Goal: Complete application form

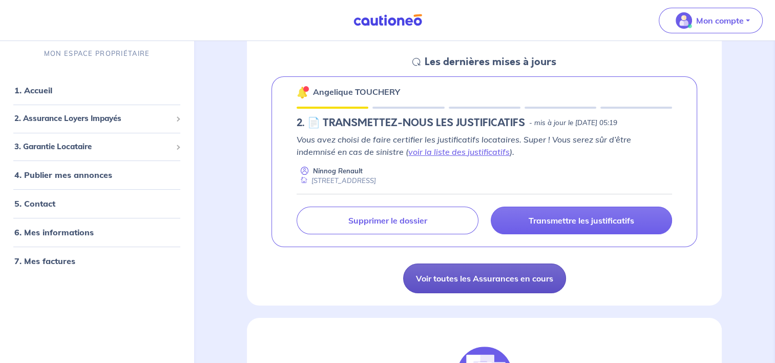
scroll to position [205, 0]
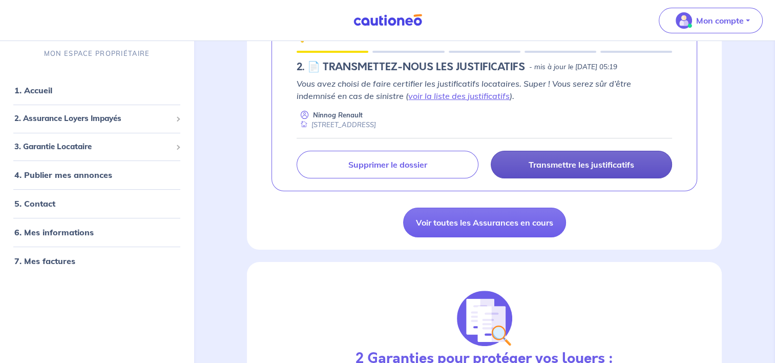
click at [545, 162] on p "Transmettre les justificatifs" at bounding box center [580, 164] width 105 height 10
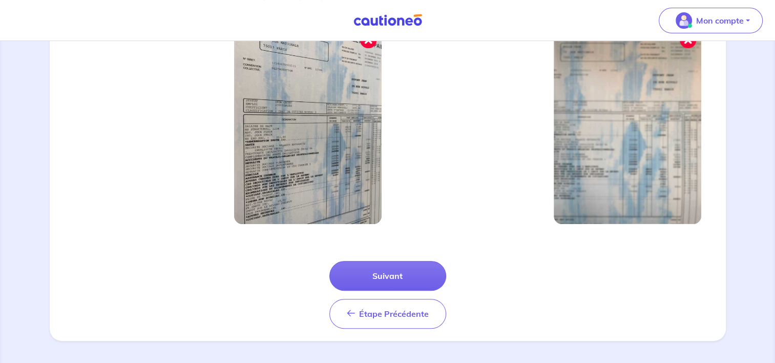
scroll to position [370, 0]
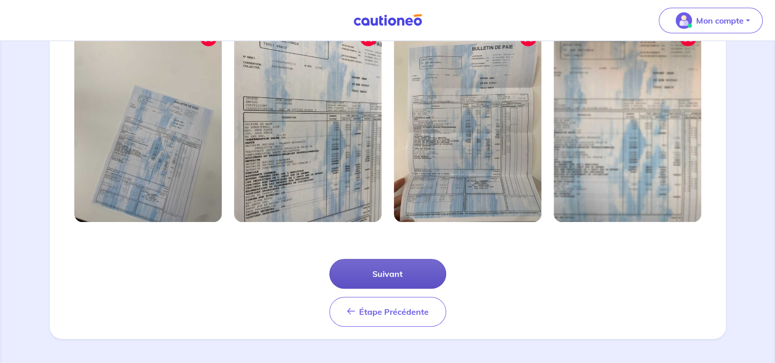
click at [389, 276] on button "Suivant" at bounding box center [387, 274] width 117 height 30
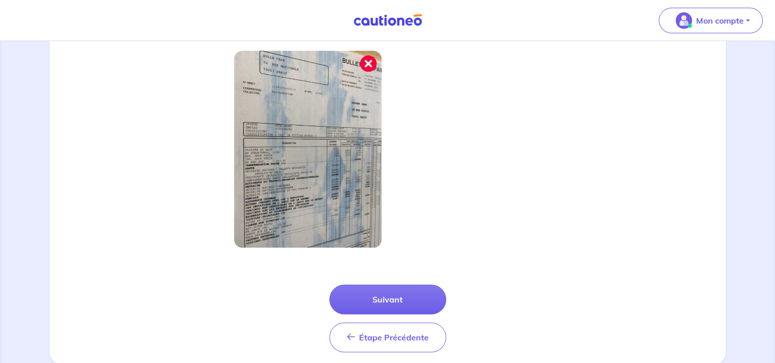
scroll to position [321, 0]
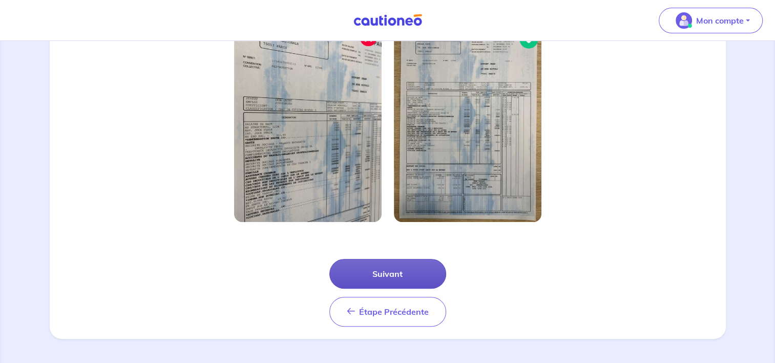
click at [366, 271] on button "Suivant" at bounding box center [387, 274] width 117 height 30
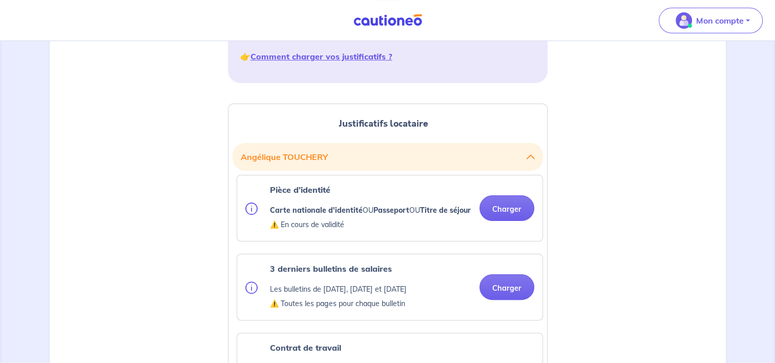
scroll to position [205, 0]
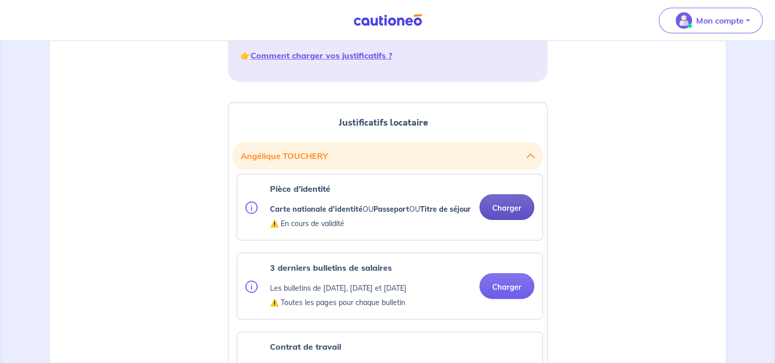
click at [500, 212] on button "Charger" at bounding box center [506, 207] width 55 height 26
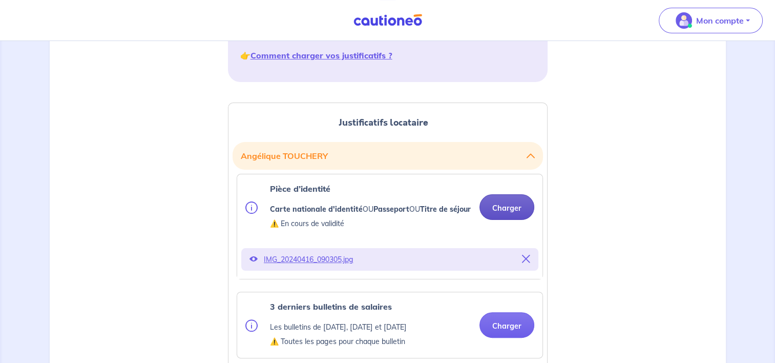
click at [492, 209] on button "Charger" at bounding box center [506, 207] width 55 height 26
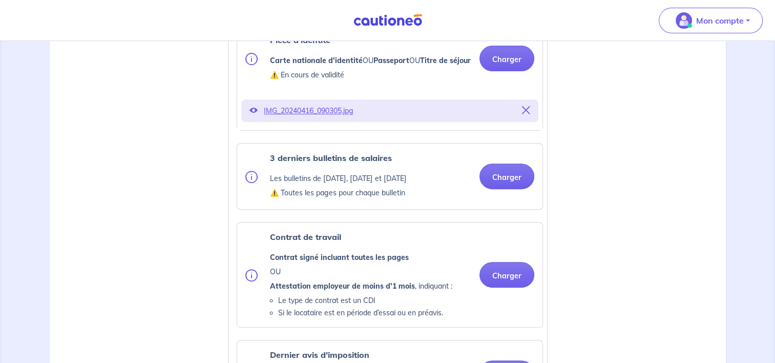
scroll to position [358, 0]
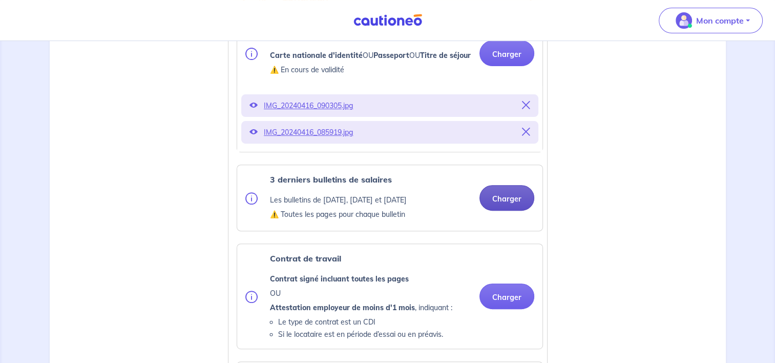
click at [498, 210] on button "Charger" at bounding box center [506, 198] width 55 height 26
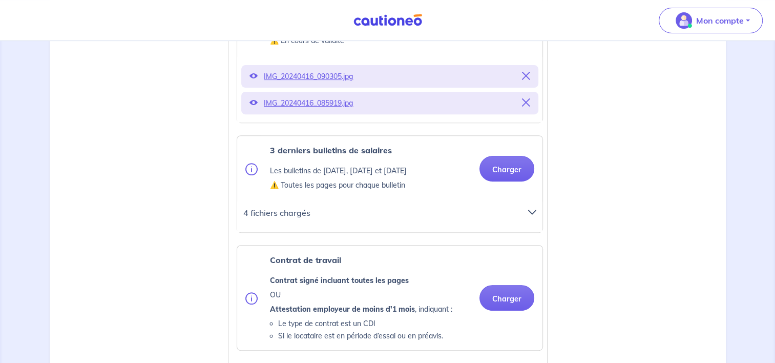
scroll to position [410, 0]
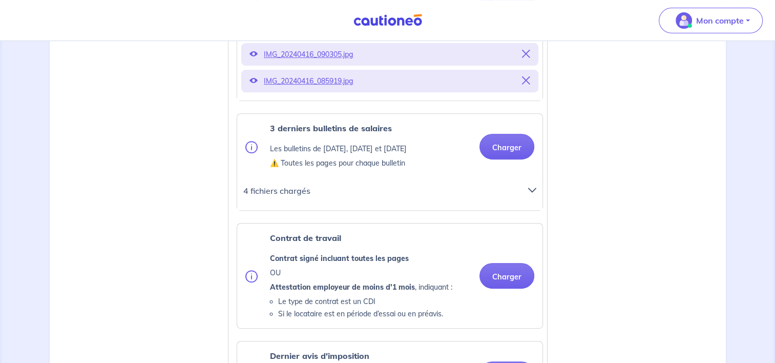
click at [535, 194] on icon at bounding box center [532, 190] width 8 height 8
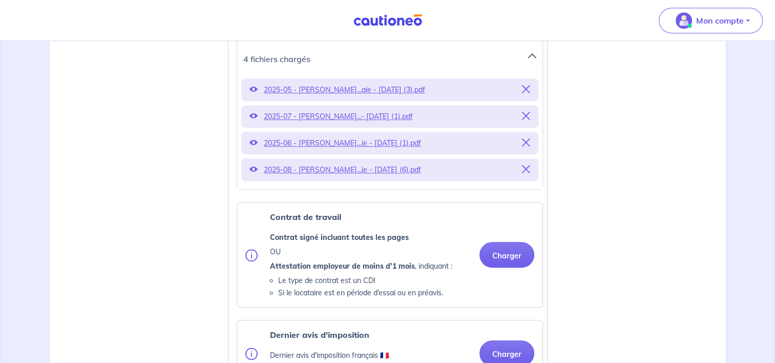
scroll to position [563, 0]
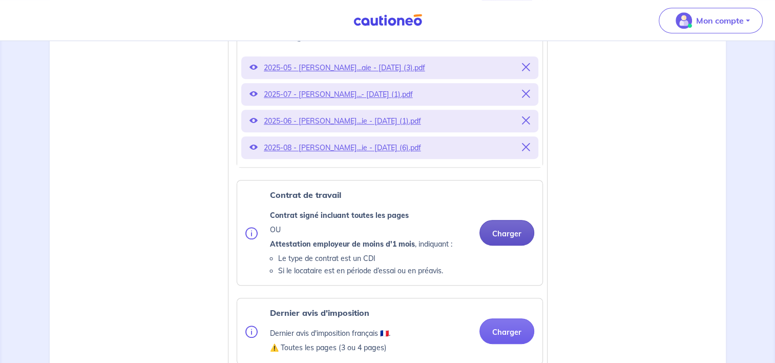
click at [506, 245] on button "Charger" at bounding box center [506, 233] width 55 height 26
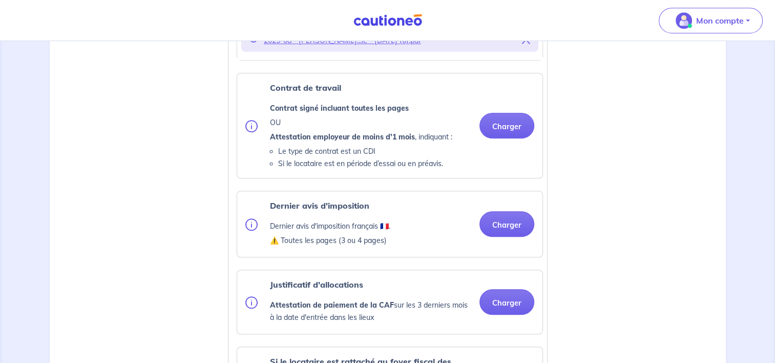
scroll to position [666, 0]
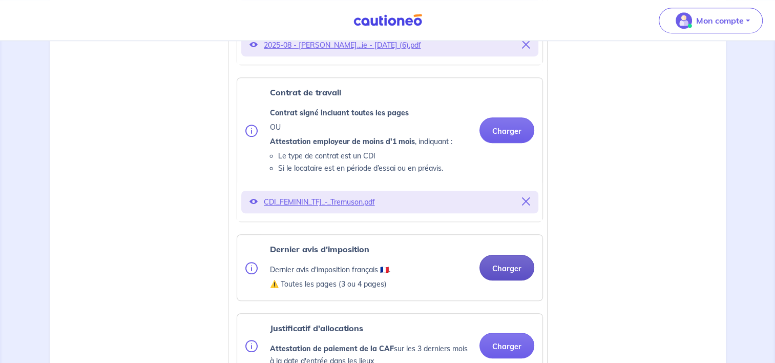
click at [505, 274] on button "Charger" at bounding box center [506, 268] width 55 height 26
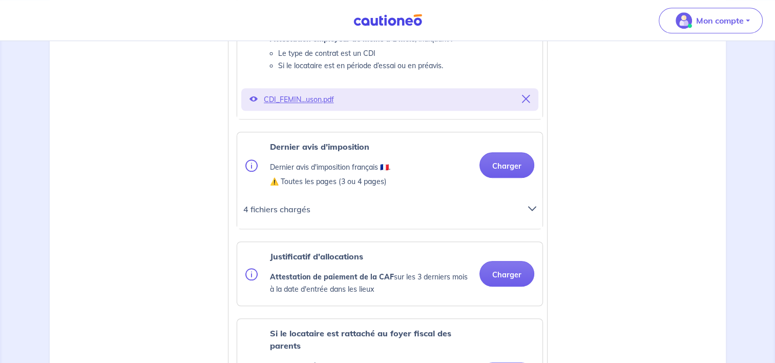
scroll to position [819, 0]
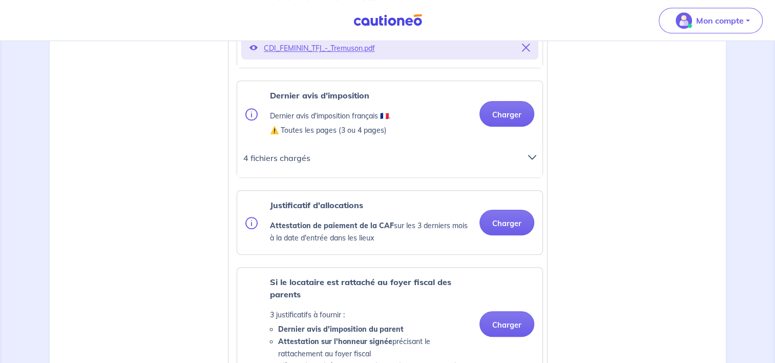
click at [529, 161] on icon at bounding box center [532, 157] width 8 height 8
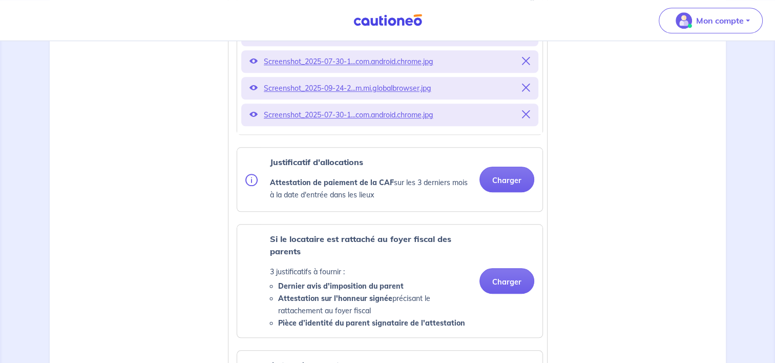
scroll to position [1024, 0]
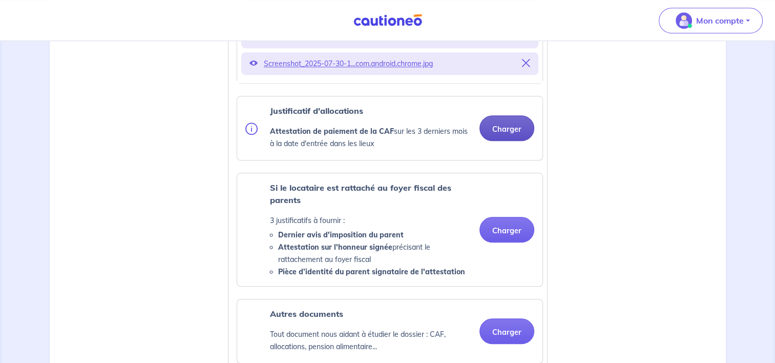
click at [500, 141] on button "Charger" at bounding box center [506, 128] width 55 height 26
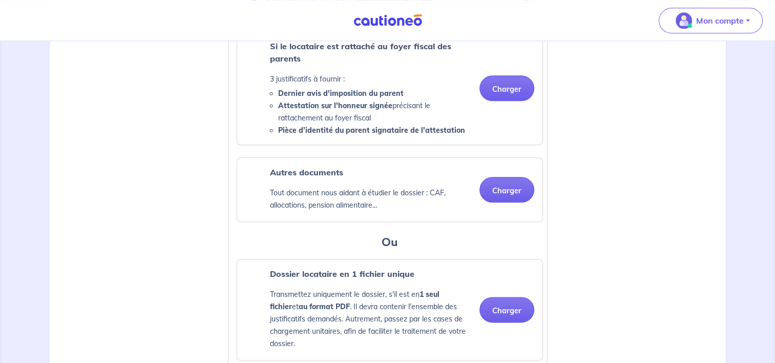
scroll to position [1229, 0]
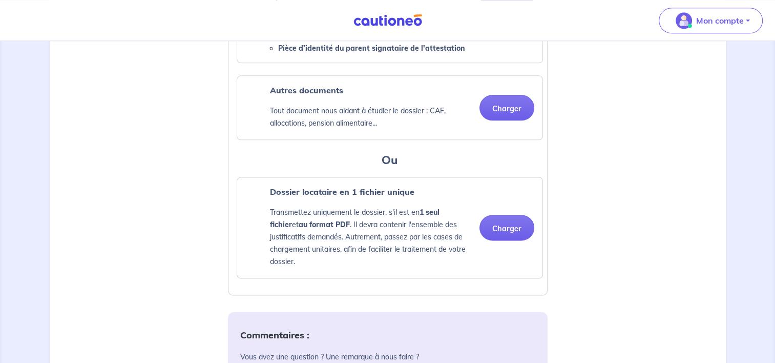
scroll to position [1280, 0]
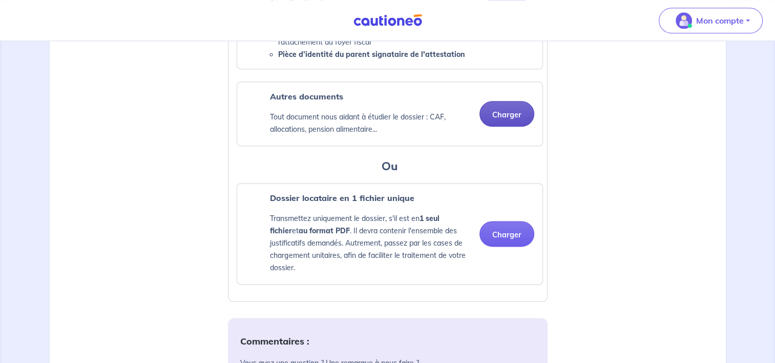
click at [513, 123] on button "Charger" at bounding box center [506, 114] width 55 height 26
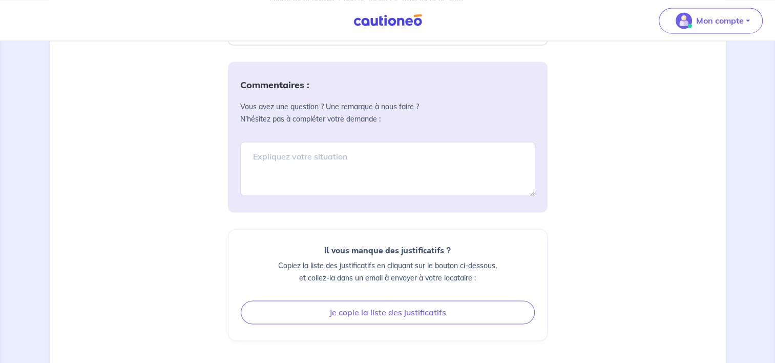
scroll to position [1680, 0]
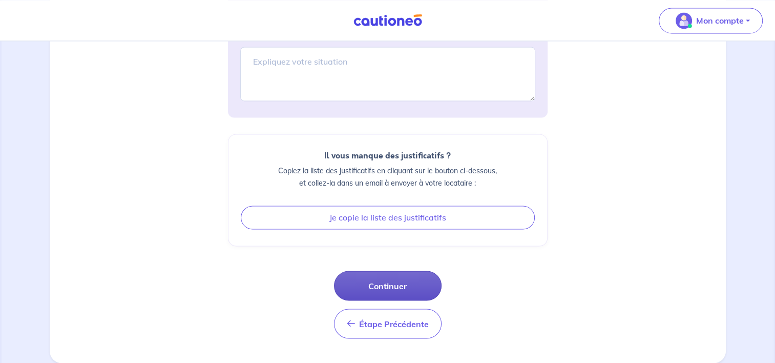
click at [384, 283] on button "Continuer" at bounding box center [388, 285] width 108 height 30
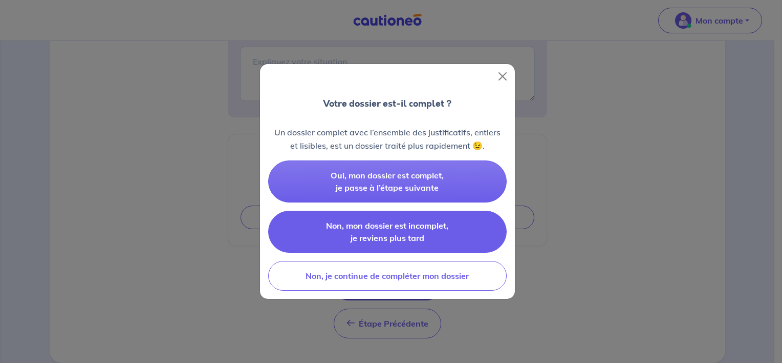
click at [467, 234] on button "Non, mon dossier est incomplet, je reviens plus tard" at bounding box center [387, 231] width 239 height 42
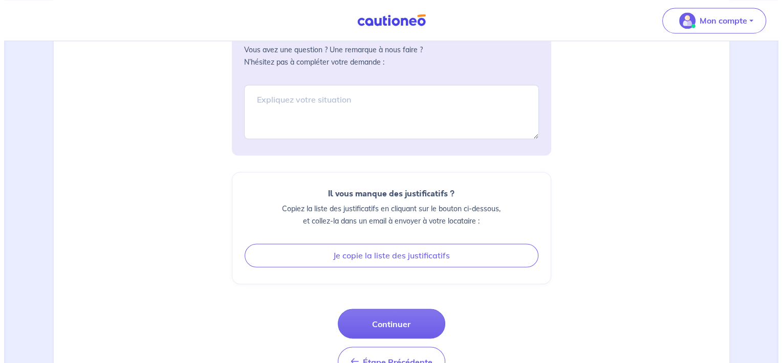
scroll to position [1639, 0]
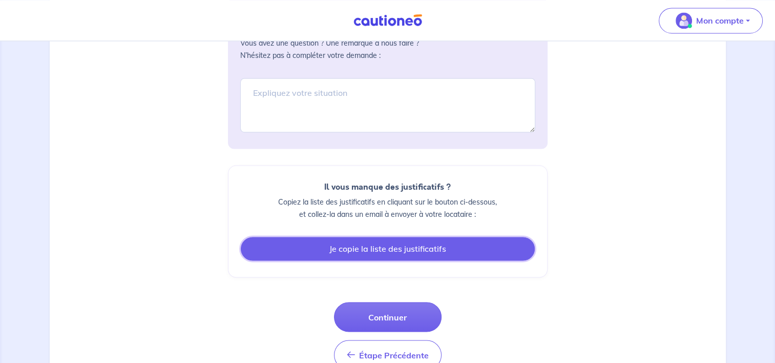
click at [419, 259] on button "Je copie la liste des justificatifs" at bounding box center [388, 249] width 294 height 24
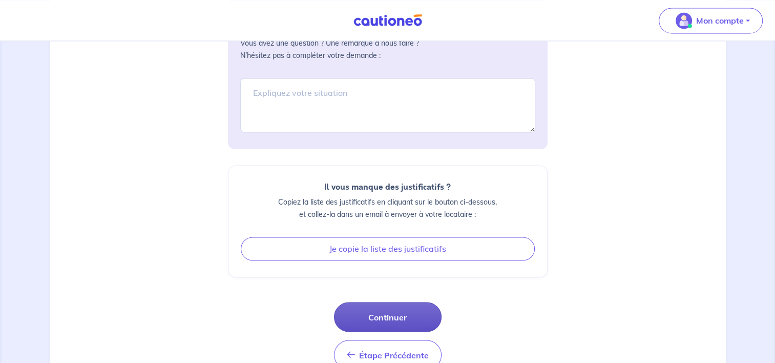
click at [401, 328] on button "Continuer" at bounding box center [388, 317] width 108 height 30
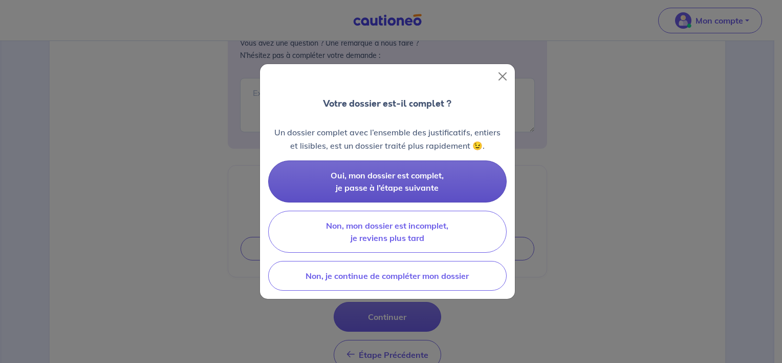
click at [394, 172] on span "Oui, mon dossier est complet, je passe à l’étape suivante" at bounding box center [387, 181] width 113 height 23
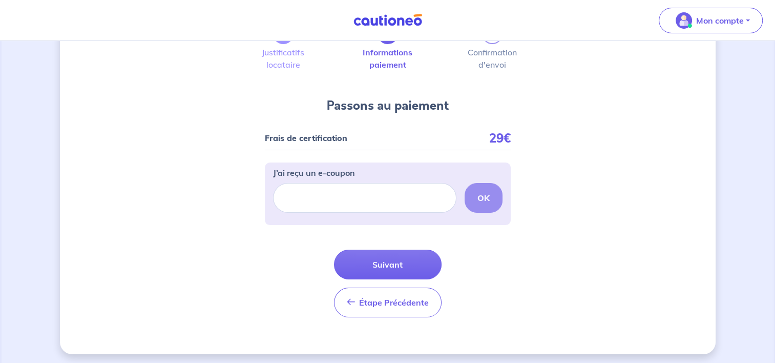
scroll to position [66, 0]
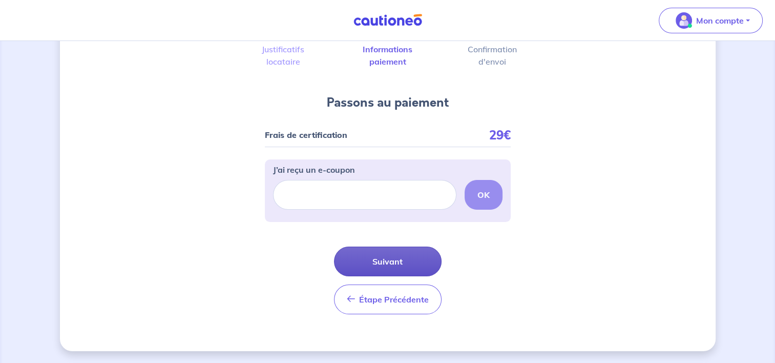
click at [397, 249] on button "Suivant" at bounding box center [388, 261] width 108 height 30
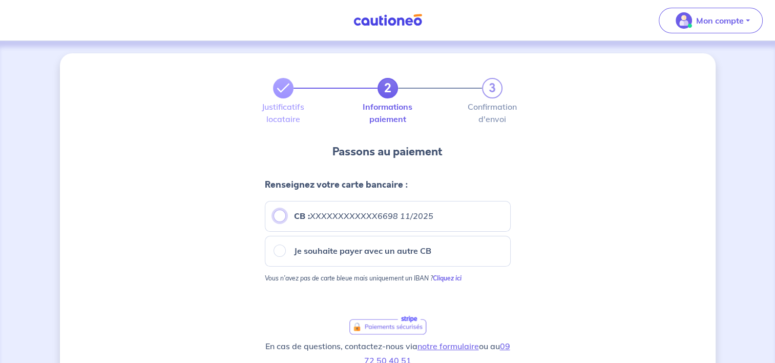
click at [277, 210] on input "CB : XXXXXXXXXXXX6698 11/2025" at bounding box center [279, 215] width 12 height 12
radio input "true"
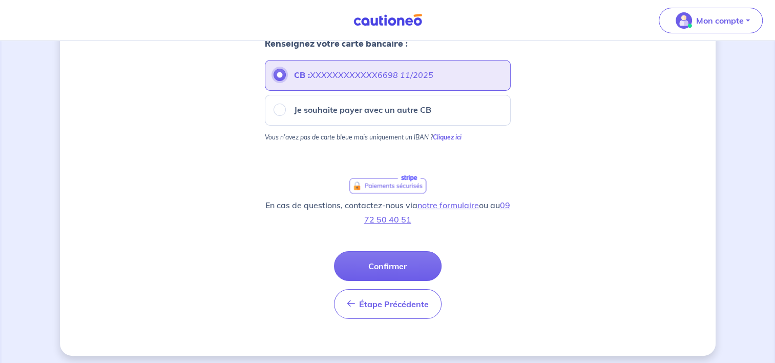
scroll to position [145, 0]
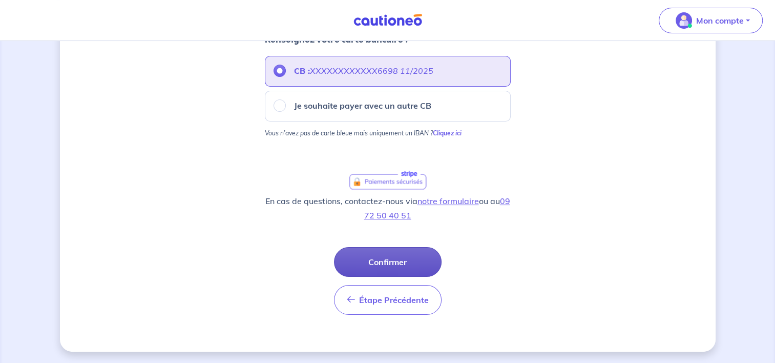
click at [393, 263] on button "Confirmer" at bounding box center [388, 262] width 108 height 30
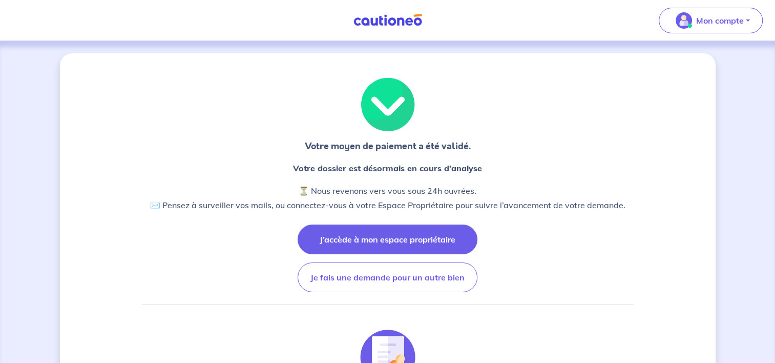
click at [388, 232] on button "J’accède à mon espace propriétaire" at bounding box center [388, 239] width 180 height 30
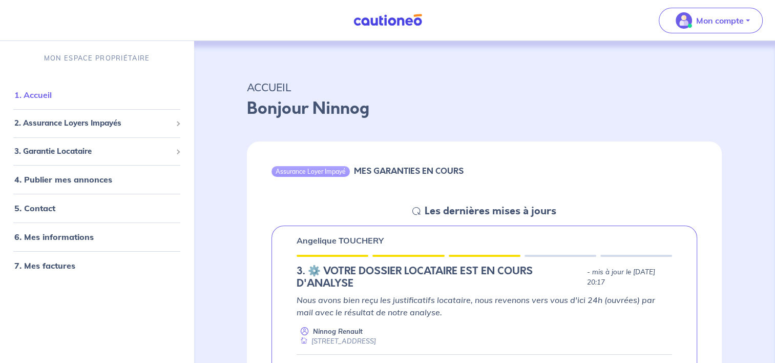
click at [48, 100] on link "1. Accueil" at bounding box center [32, 95] width 37 height 10
click at [58, 126] on span "2. Assurance Loyers Impayés" at bounding box center [92, 123] width 157 height 12
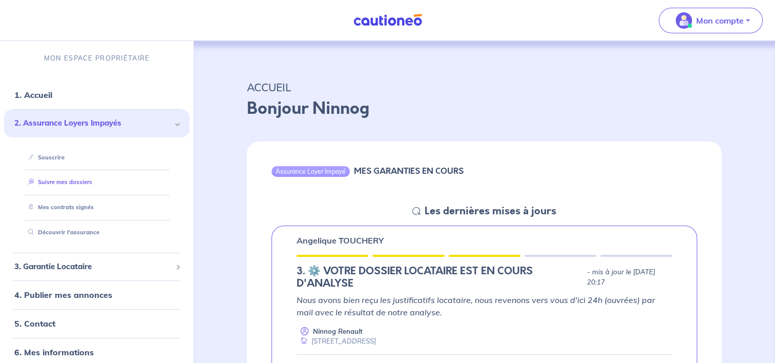
click at [57, 178] on link "Suivre mes dossiers" at bounding box center [58, 181] width 68 height 7
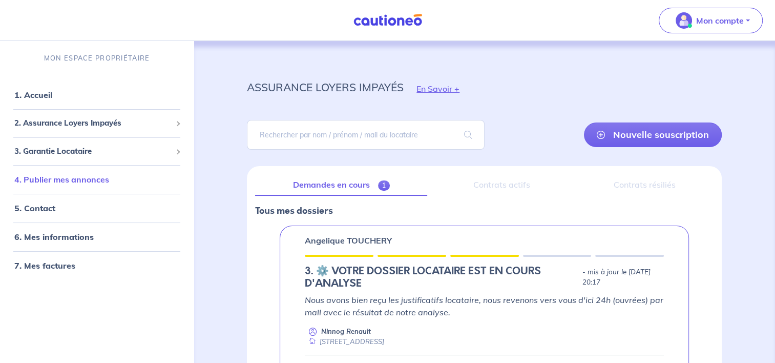
click at [51, 177] on link "4. Publier mes annonces" at bounding box center [61, 179] width 95 height 10
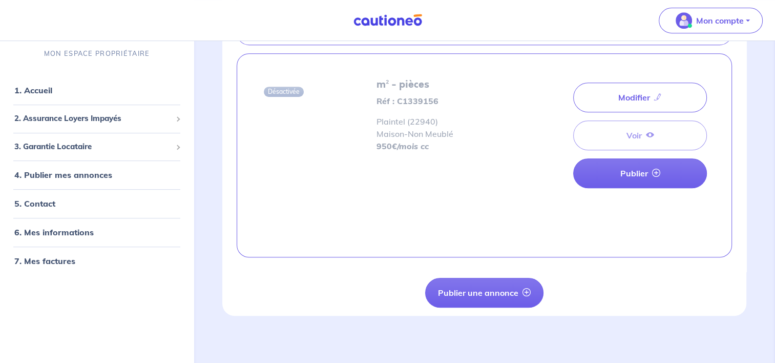
scroll to position [475, 0]
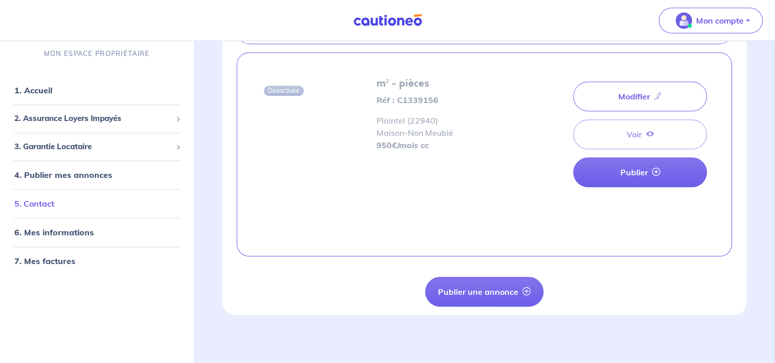
click at [51, 206] on link "5. Contact" at bounding box center [34, 203] width 40 height 10
